Goal: Task Accomplishment & Management: Complete application form

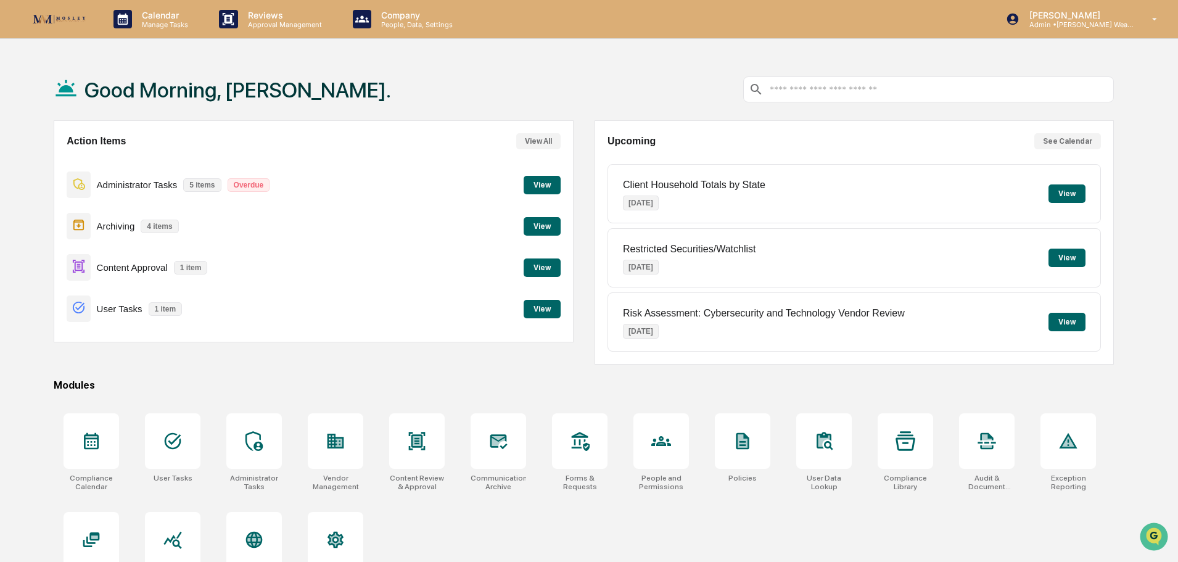
click at [554, 265] on button "View" at bounding box center [542, 267] width 37 height 19
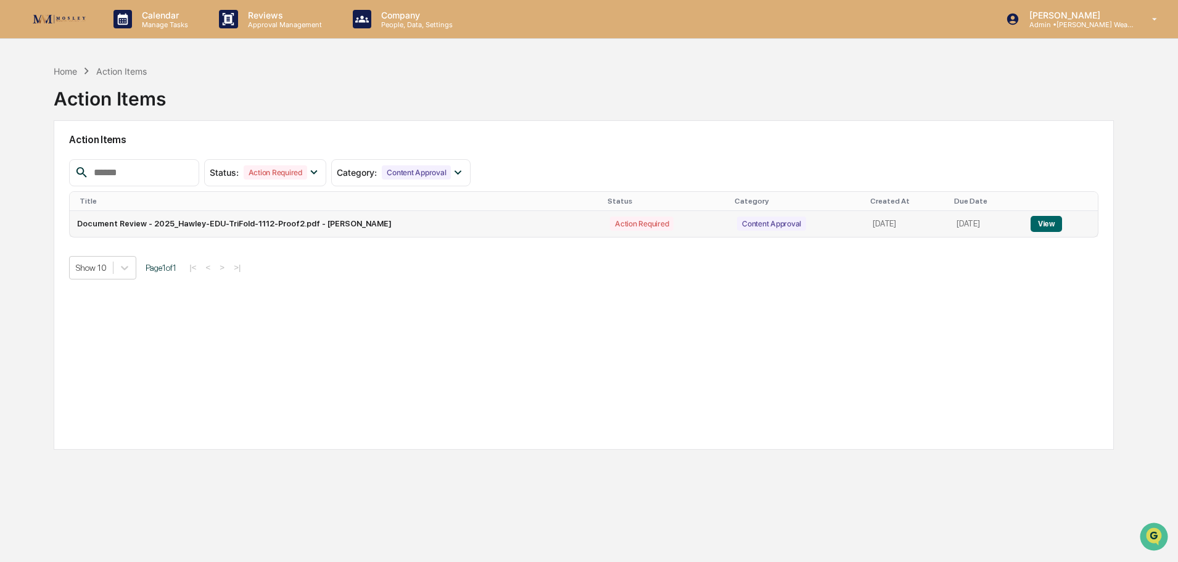
click at [1046, 220] on button "View" at bounding box center [1045, 224] width 31 height 16
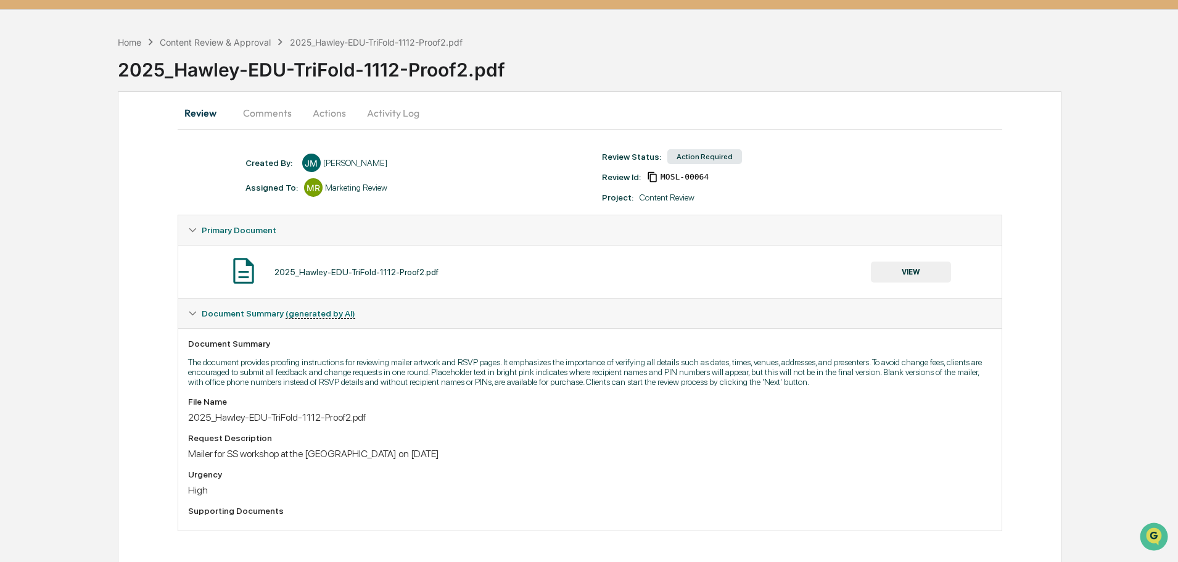
scroll to position [30, 0]
click at [914, 270] on button "VIEW" at bounding box center [911, 271] width 80 height 21
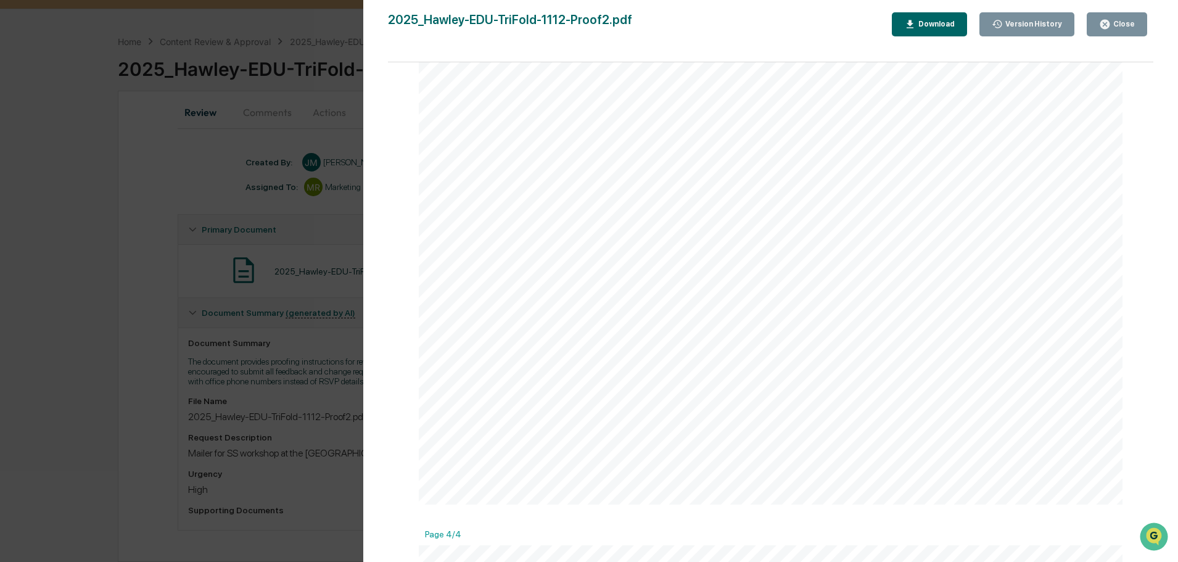
scroll to position [1665, 0]
click at [1132, 22] on div "Close" at bounding box center [1123, 24] width 24 height 9
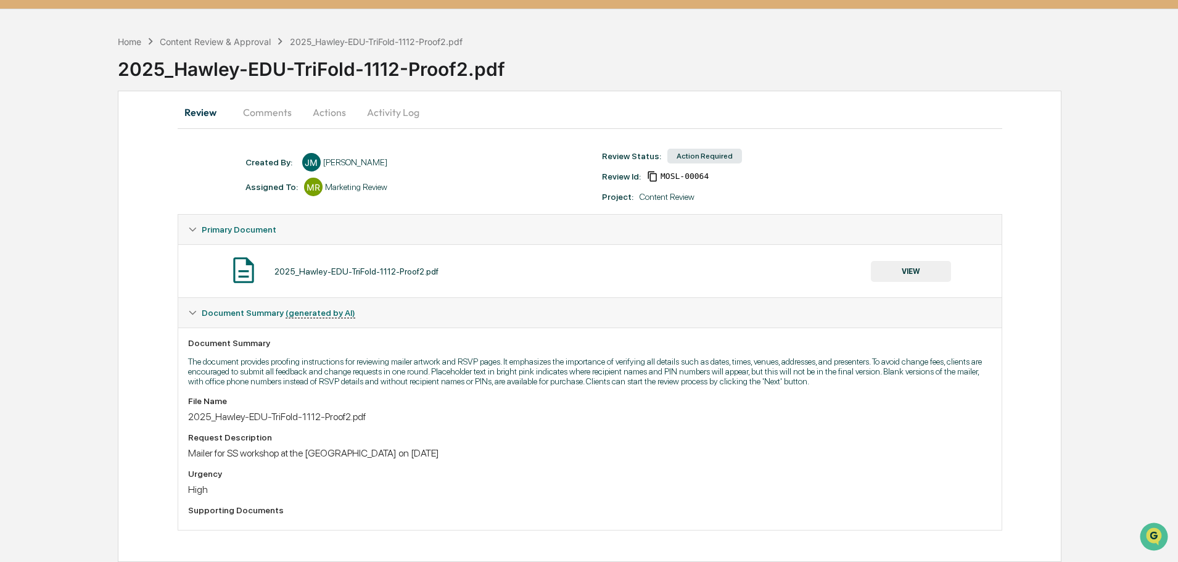
click at [327, 107] on button "Actions" at bounding box center [330, 112] width 56 height 30
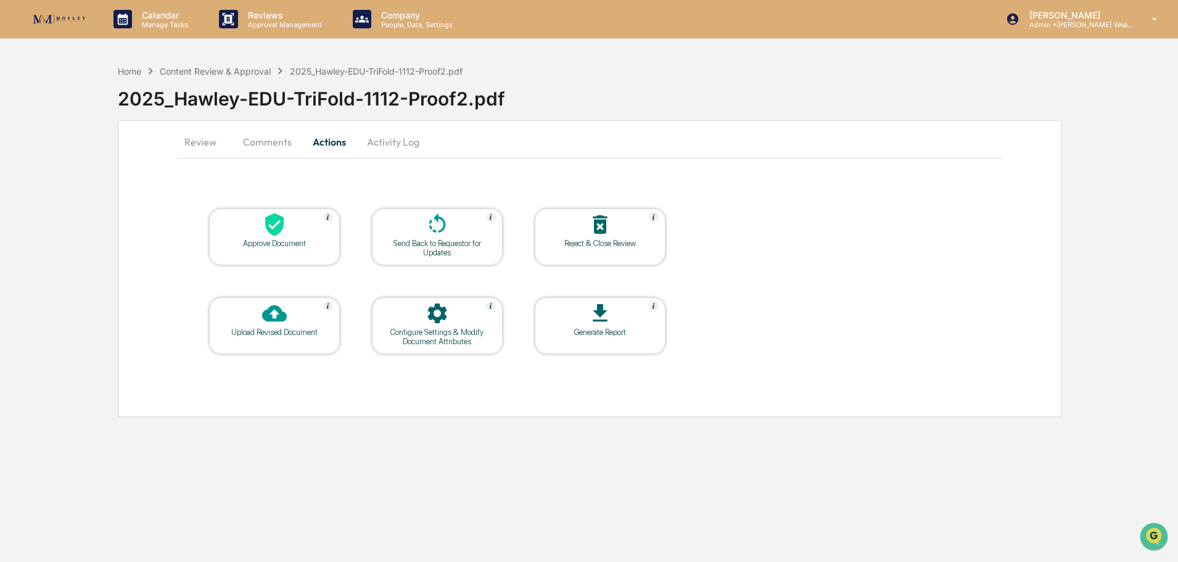
scroll to position [0, 0]
click at [290, 224] on div at bounding box center [274, 225] width 123 height 27
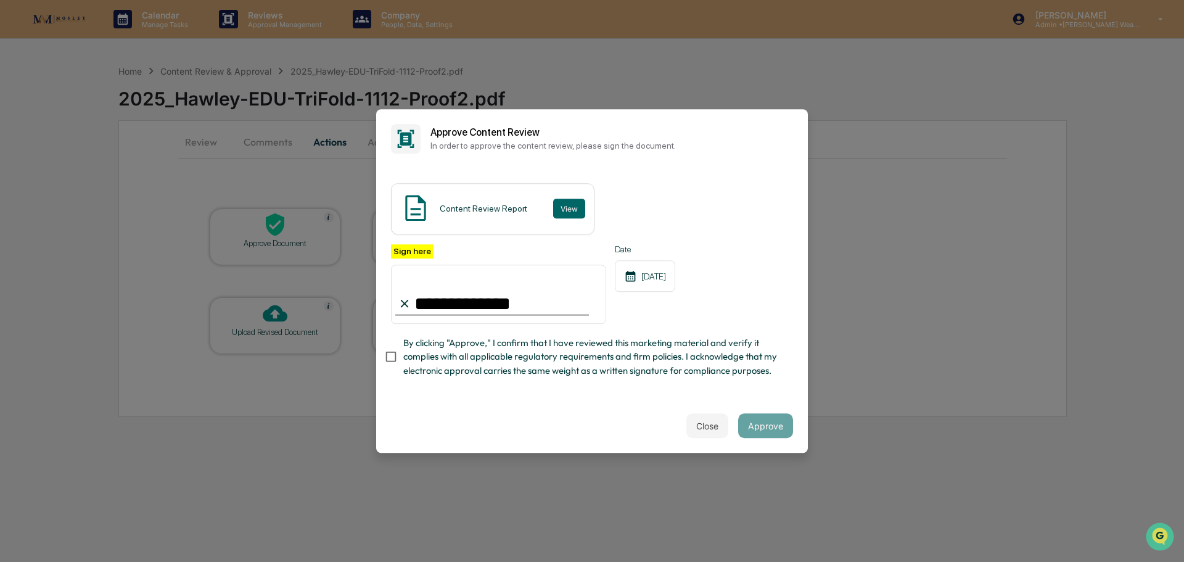
drag, startPoint x: 448, startPoint y: 288, endPoint x: 527, endPoint y: 276, distance: 79.3
click at [522, 278] on input "**********" at bounding box center [498, 294] width 215 height 59
type input "**********"
click at [770, 430] on button "Approve" at bounding box center [765, 425] width 55 height 25
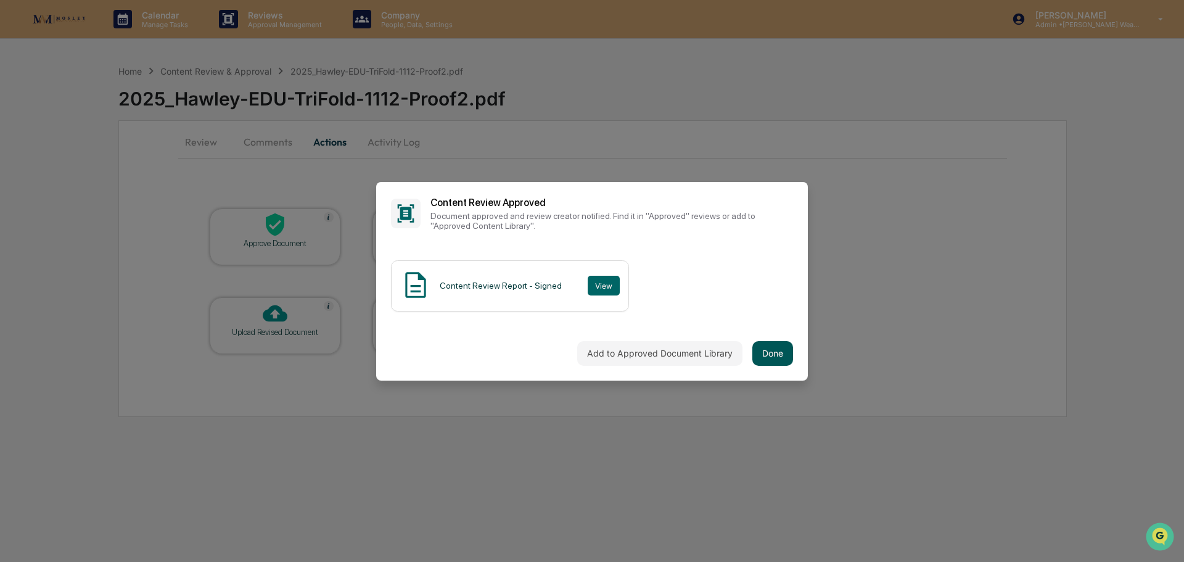
click at [765, 344] on button "Done" at bounding box center [772, 353] width 41 height 25
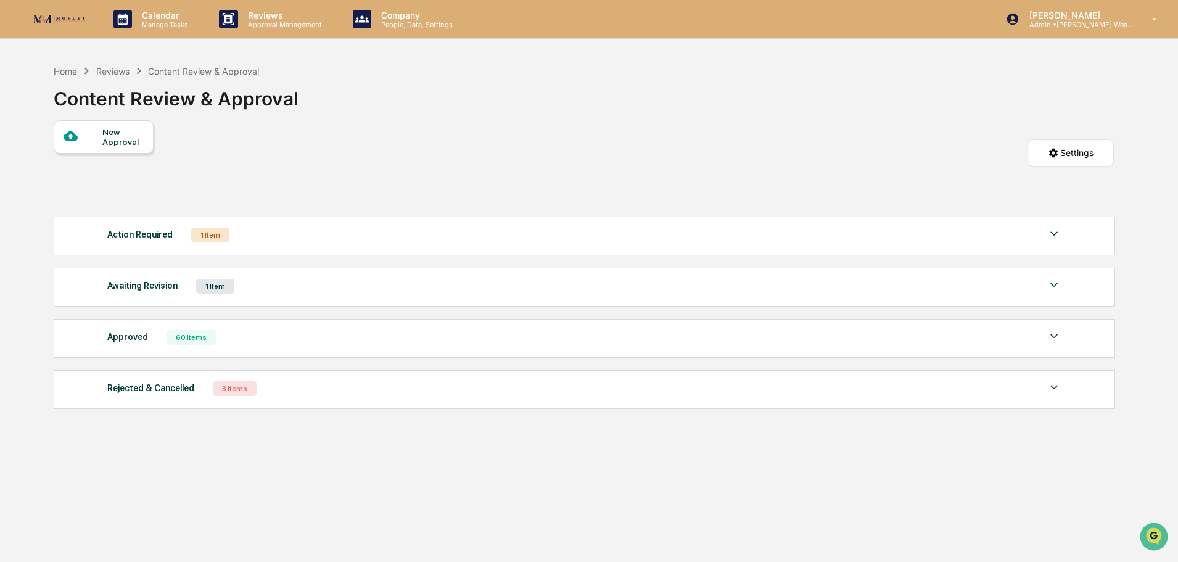
click at [113, 70] on div "Reviews" at bounding box center [112, 71] width 33 height 10
click at [65, 72] on div "Home" at bounding box center [65, 71] width 23 height 10
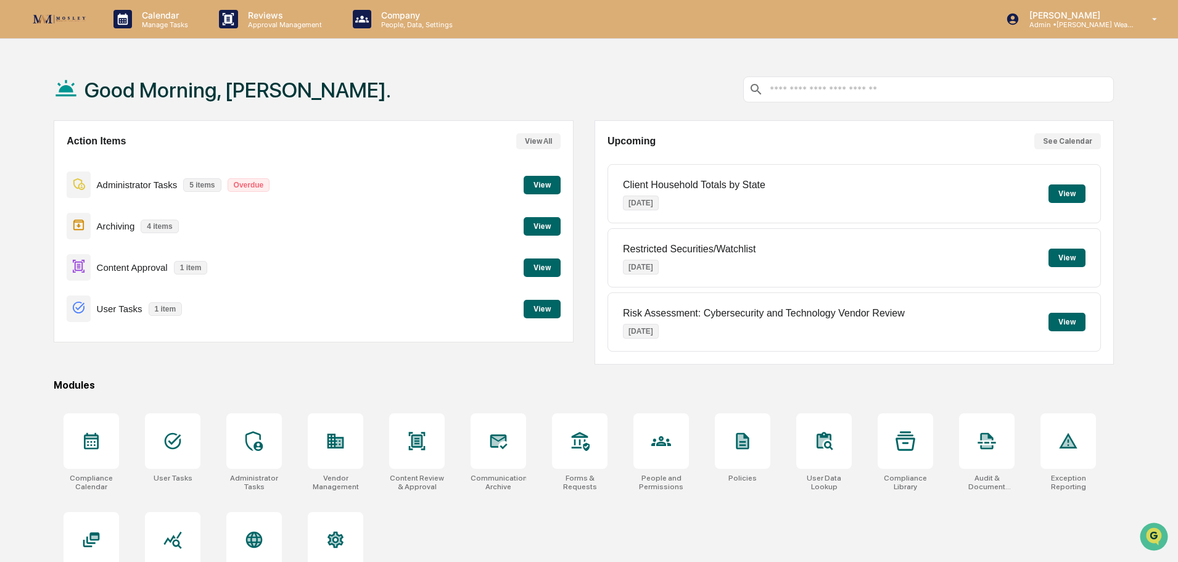
click at [549, 261] on button "View" at bounding box center [542, 267] width 37 height 19
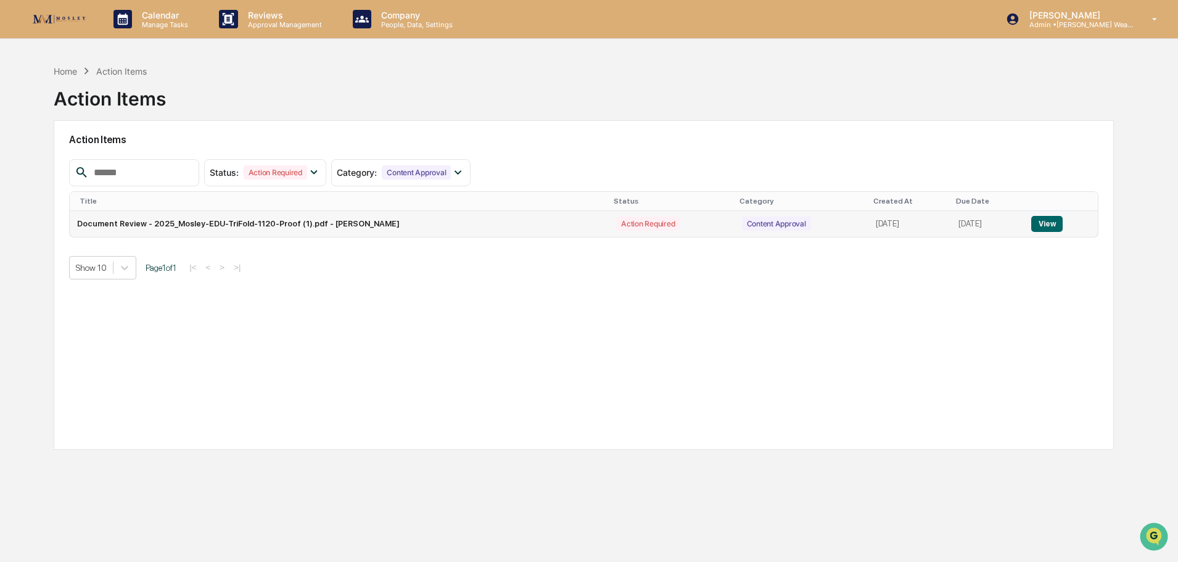
click at [1048, 219] on button "View" at bounding box center [1046, 224] width 31 height 16
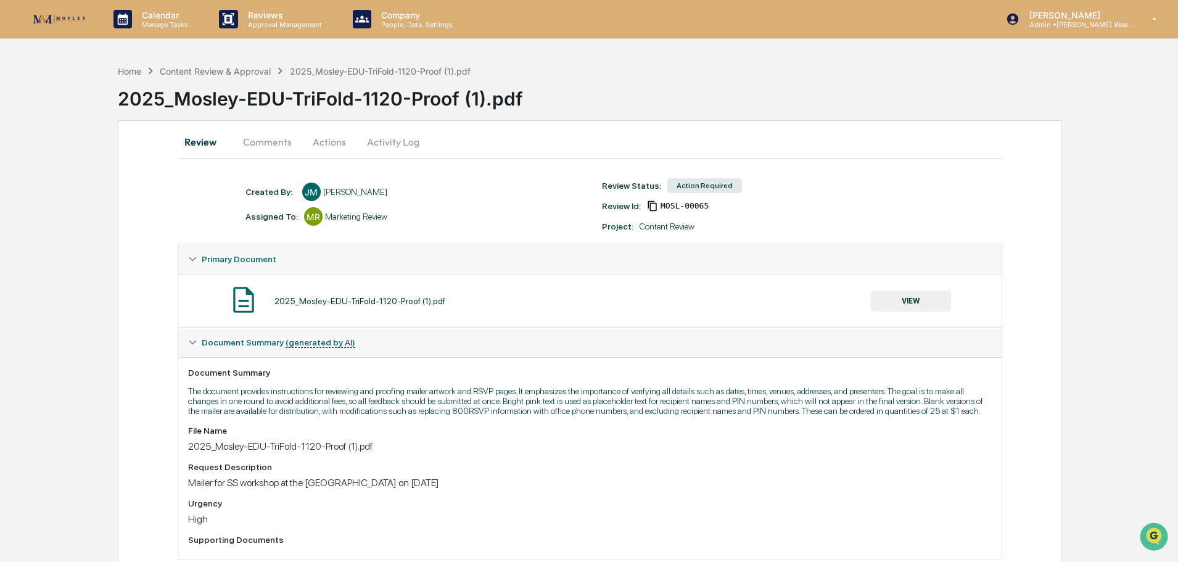
scroll to position [30, 0]
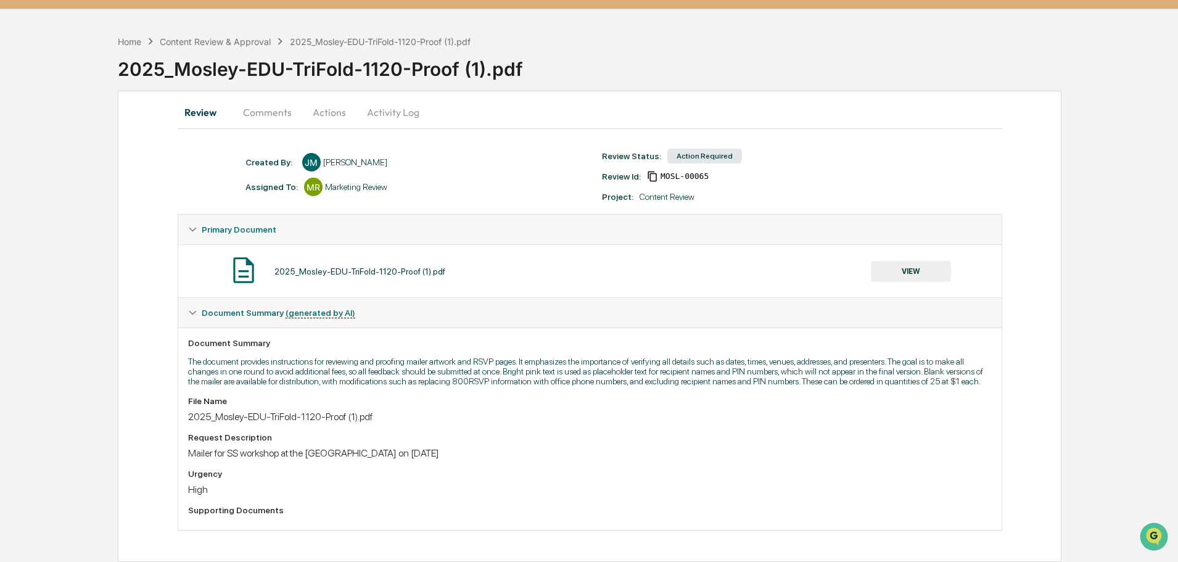
click at [334, 112] on button "Actions" at bounding box center [330, 112] width 56 height 30
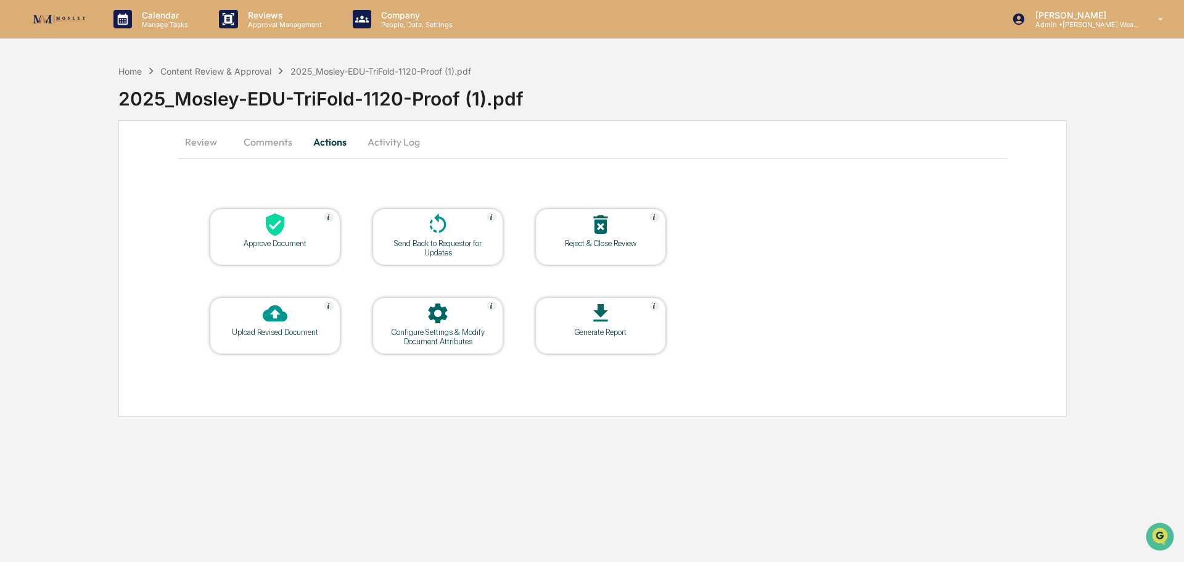
click at [295, 233] on div at bounding box center [274, 225] width 123 height 27
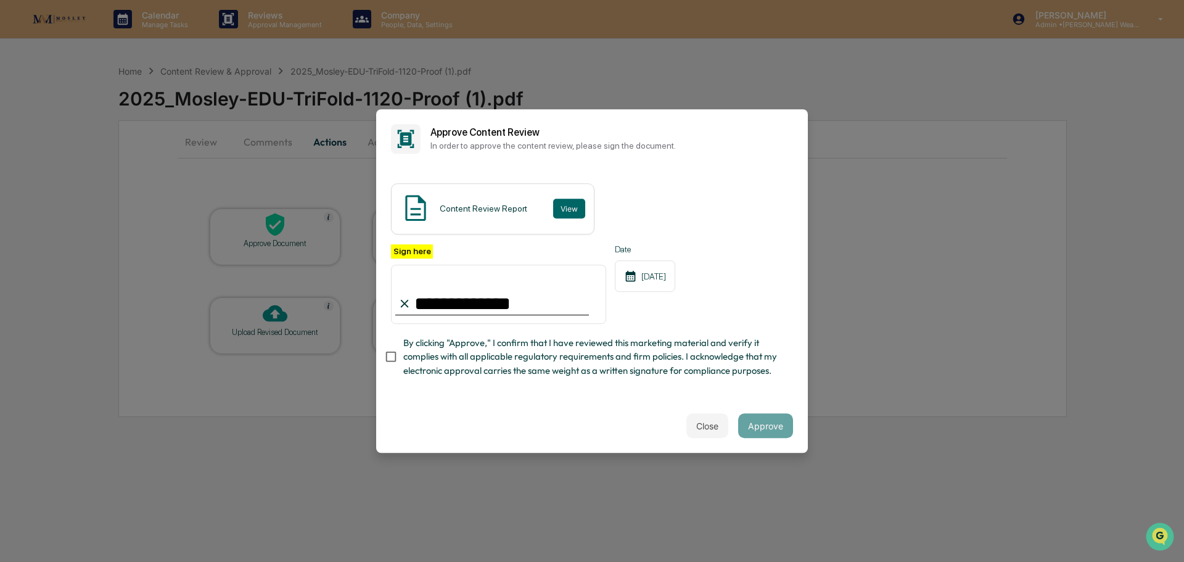
type input "**********"
click at [565, 199] on button "View" at bounding box center [569, 209] width 32 height 20
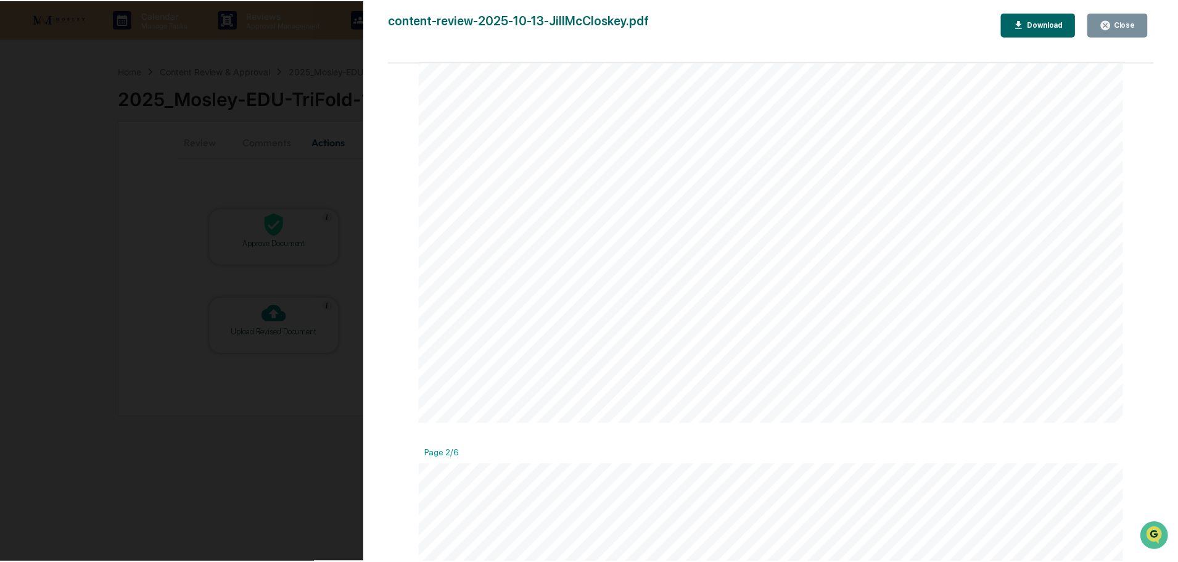
scroll to position [669, 0]
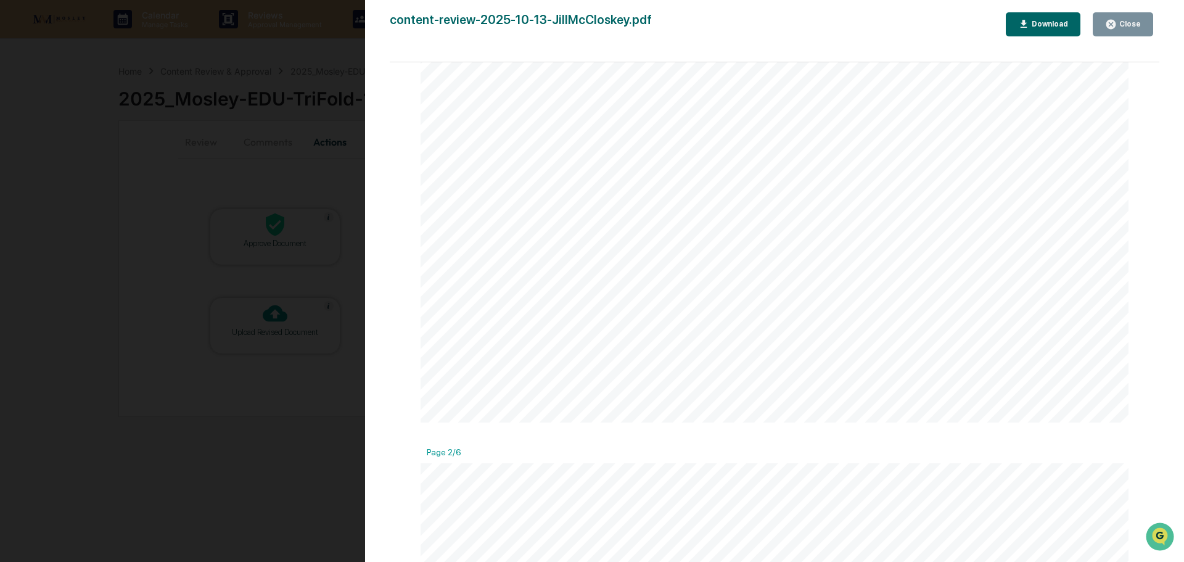
click at [1119, 23] on div "Close" at bounding box center [1129, 24] width 24 height 9
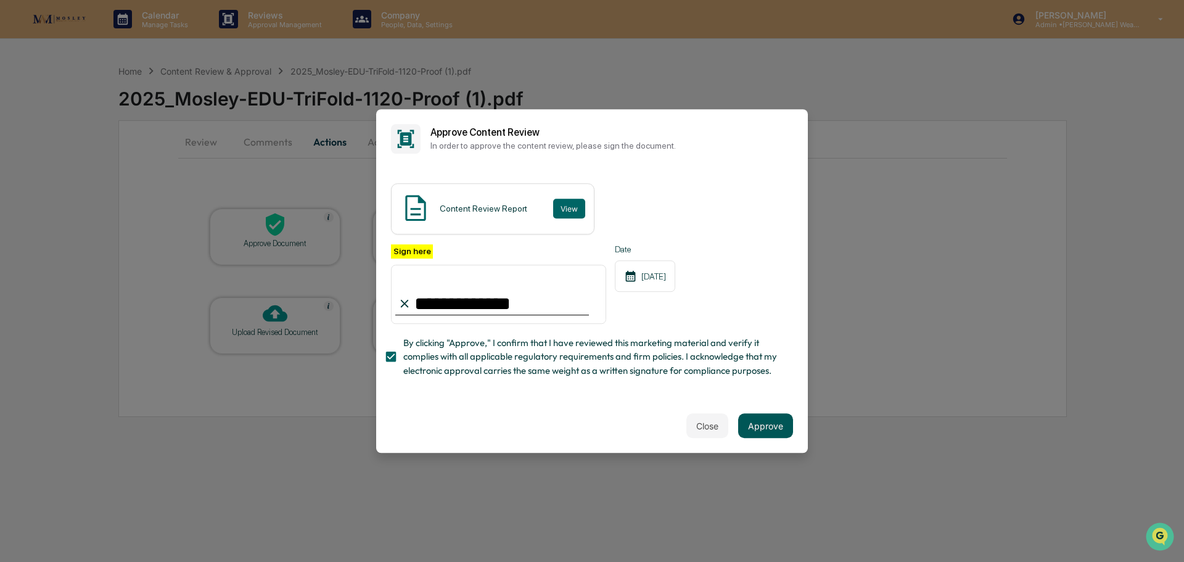
click at [756, 433] on button "Approve" at bounding box center [765, 425] width 55 height 25
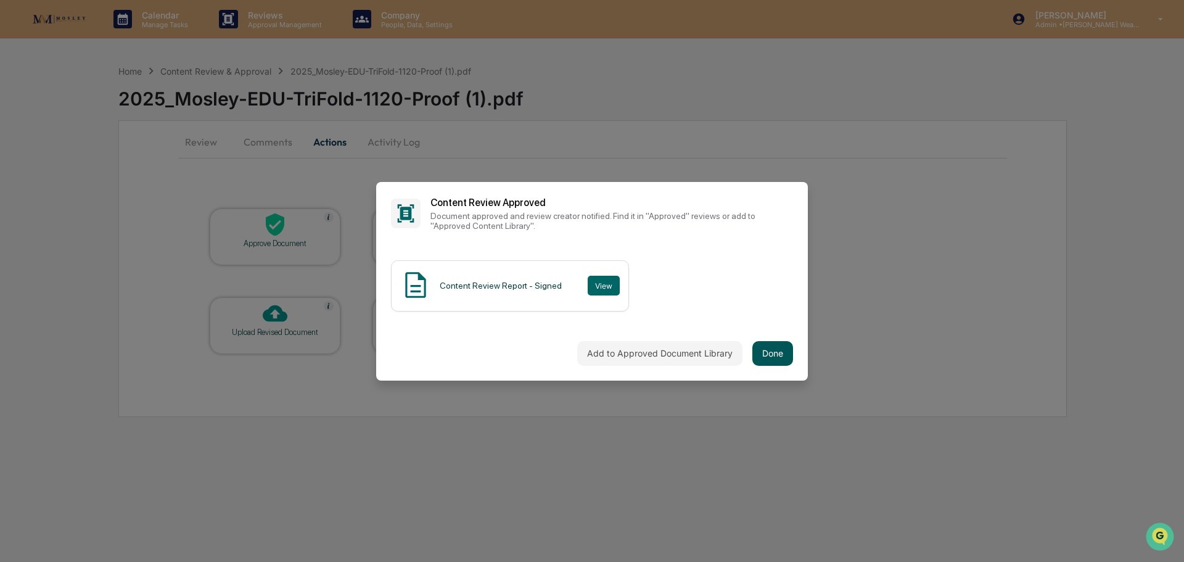
click at [767, 348] on button "Done" at bounding box center [772, 353] width 41 height 25
